Goal: Obtain resource: Obtain resource

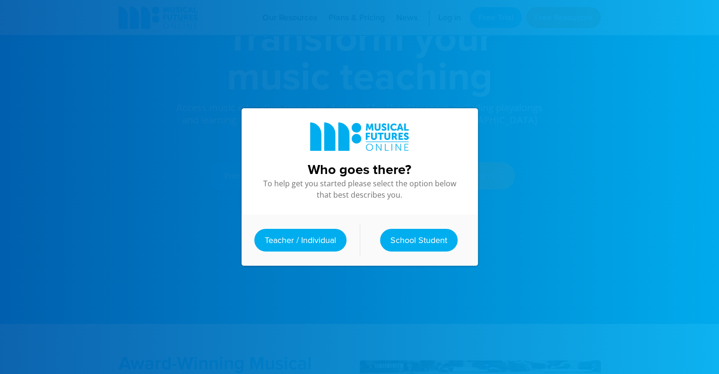
scroll to position [76, 0]
click at [595, 84] on div at bounding box center [359, 187] width 719 height 374
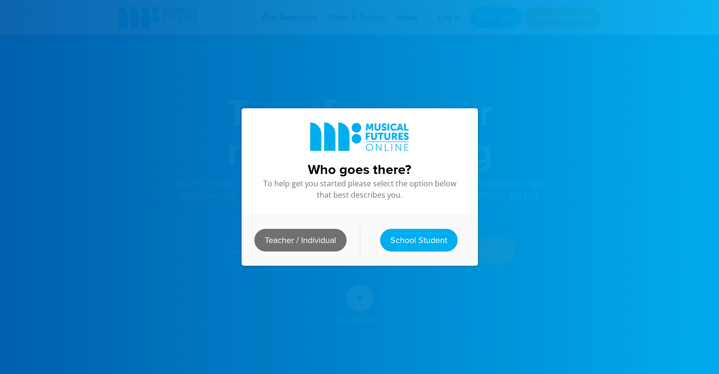
click at [313, 238] on link "Teacher / Individual" at bounding box center [300, 240] width 92 height 23
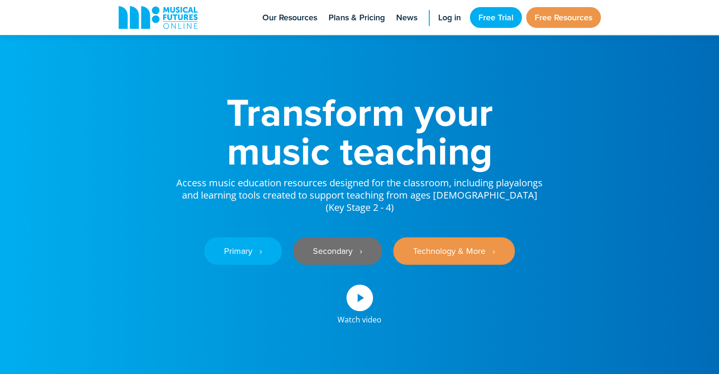
click at [331, 242] on link "Secondary ‎‏‏‎ ‎ ›" at bounding box center [337, 250] width 89 height 27
